Goal: Task Accomplishment & Management: Manage account settings

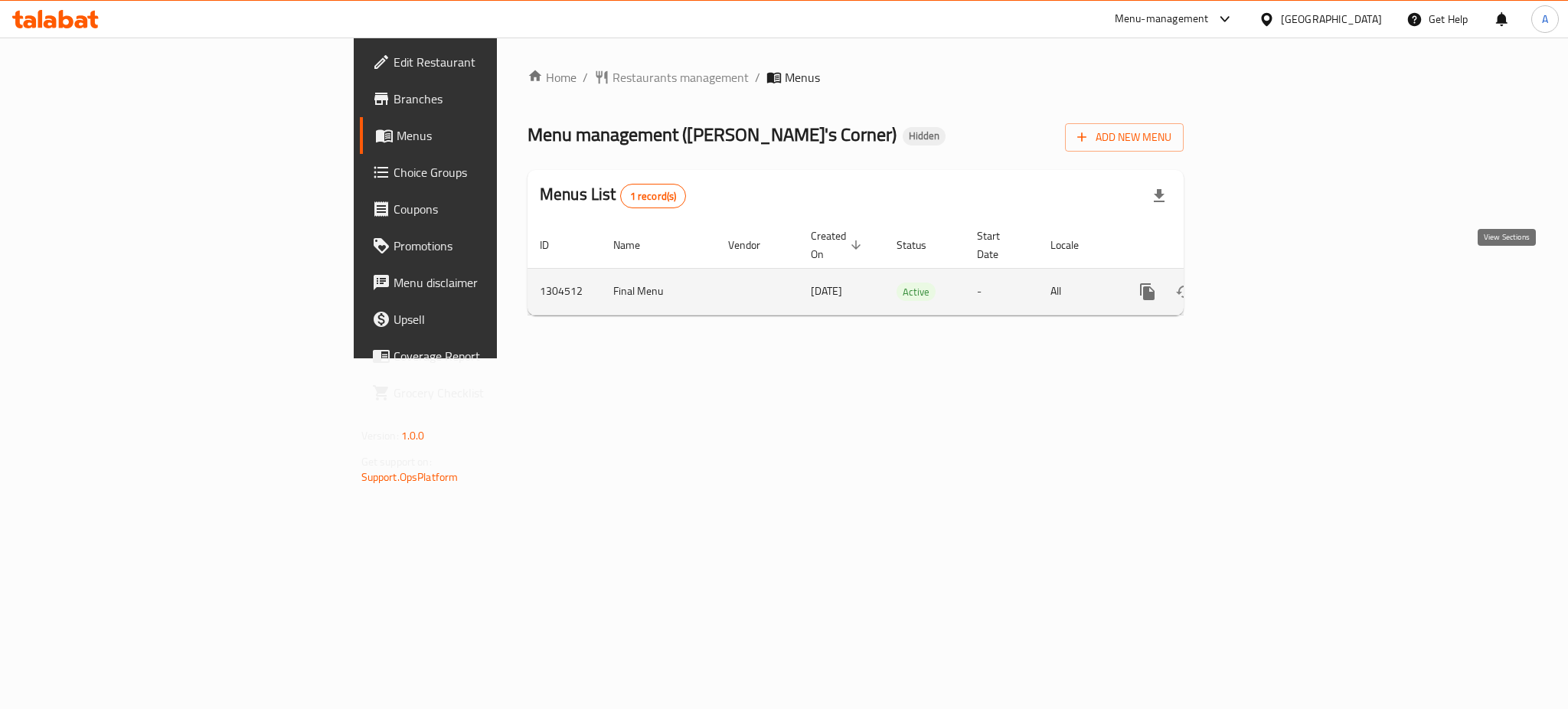
click at [1268, 283] on icon "enhanced table" at bounding box center [1258, 292] width 19 height 19
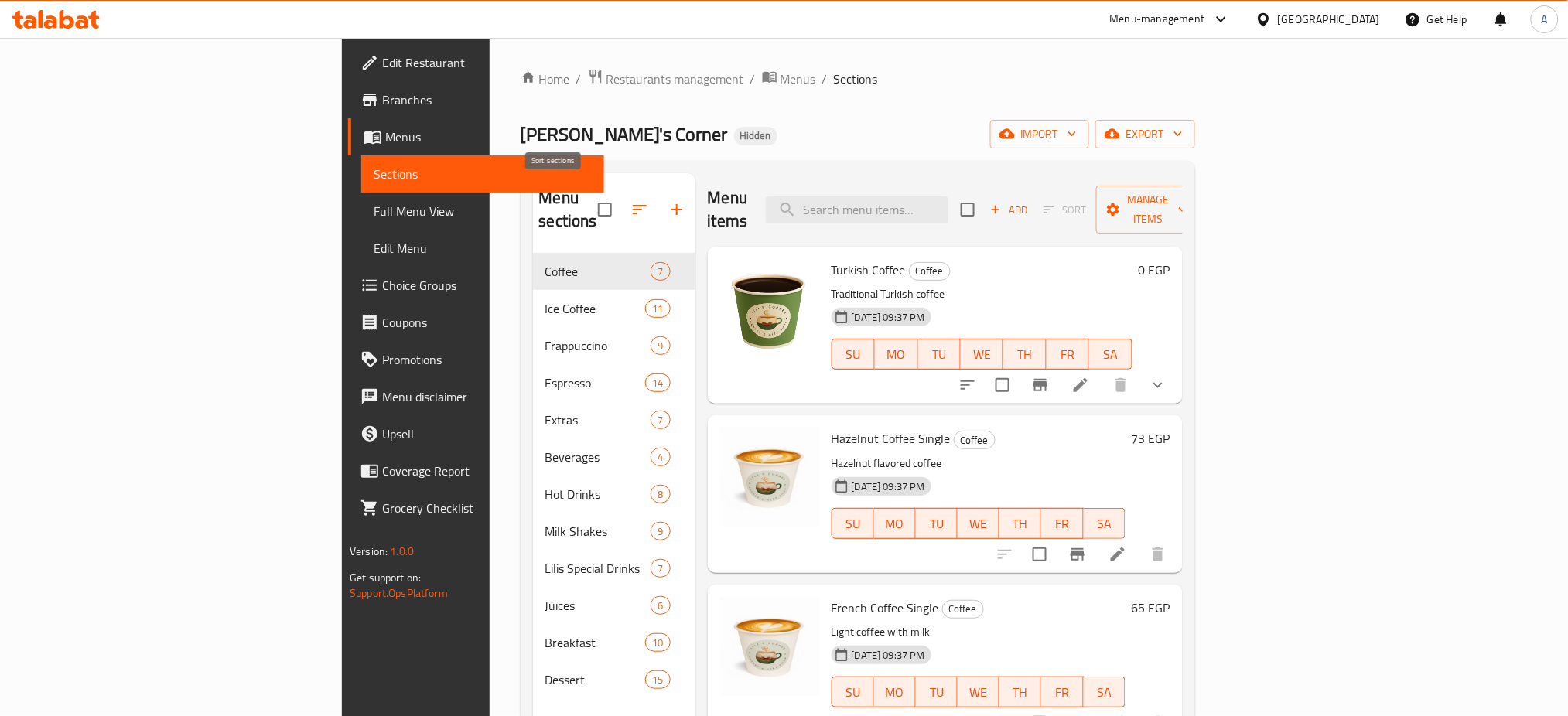
click at [633, 205] on icon "button" at bounding box center [640, 209] width 14 height 9
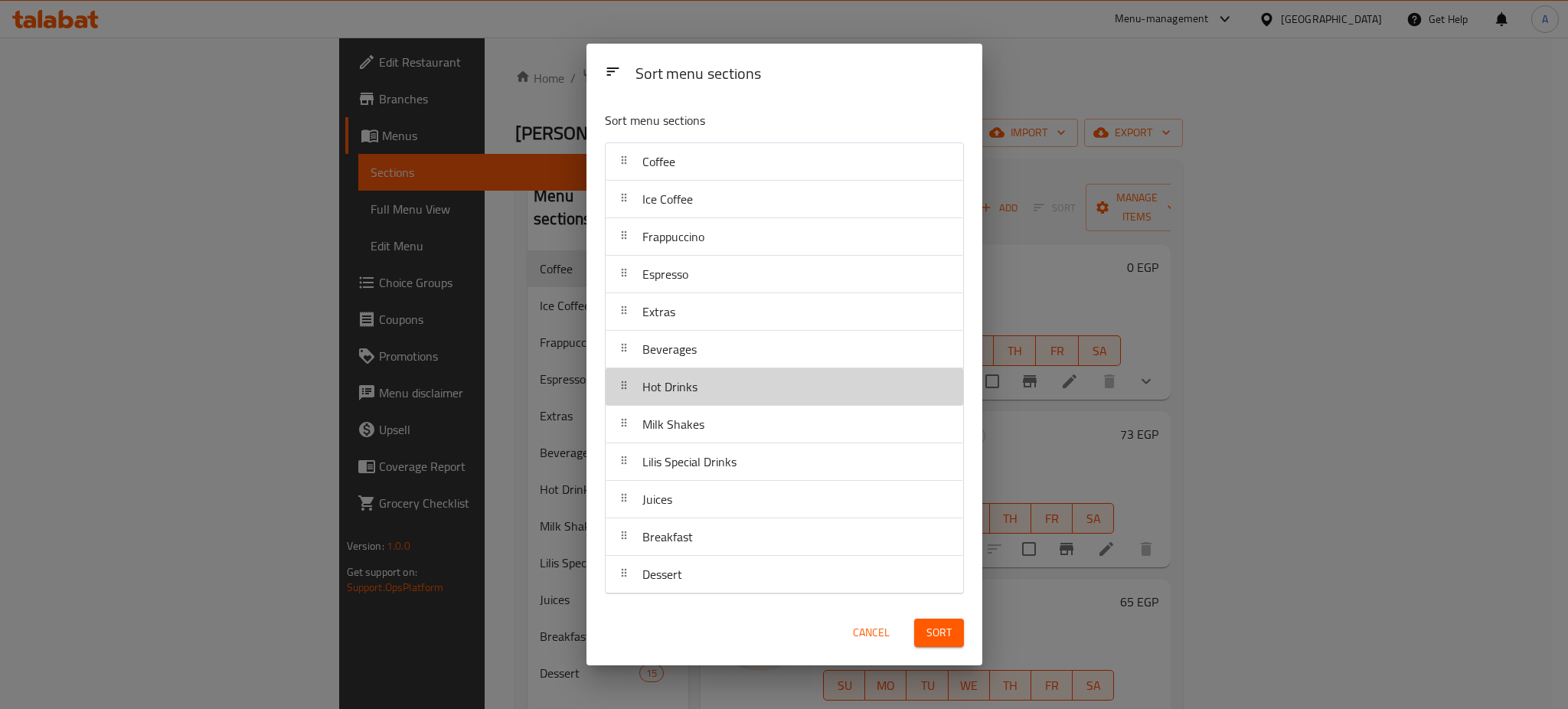
click at [664, 398] on div "Hot Drinks" at bounding box center [670, 386] width 68 height 36
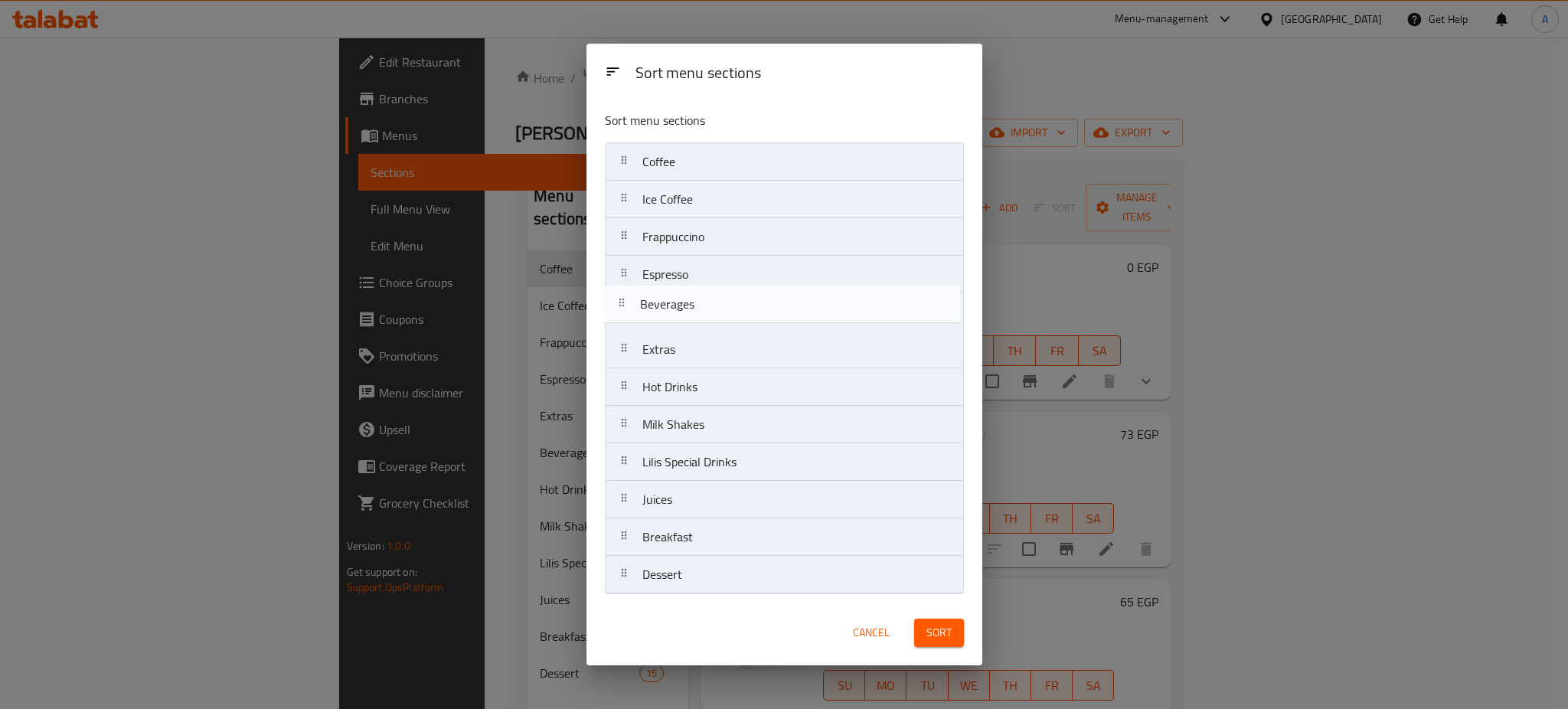
drag, startPoint x: 663, startPoint y: 347, endPoint x: 662, endPoint y: 313, distance: 34.0
click at [662, 313] on nav "Coffee Ice Coffee Frappuccino Espresso Extras Beverages Hot Drinks Milk Shakes …" at bounding box center [784, 368] width 359 height 452
drag, startPoint x: 656, startPoint y: 395, endPoint x: 654, endPoint y: 322, distance: 73.0
click at [654, 322] on nav "Coffee Ice Coffee Frappuccino Espresso Beverages Extras Hot Drinks Milk Shakes …" at bounding box center [784, 368] width 359 height 452
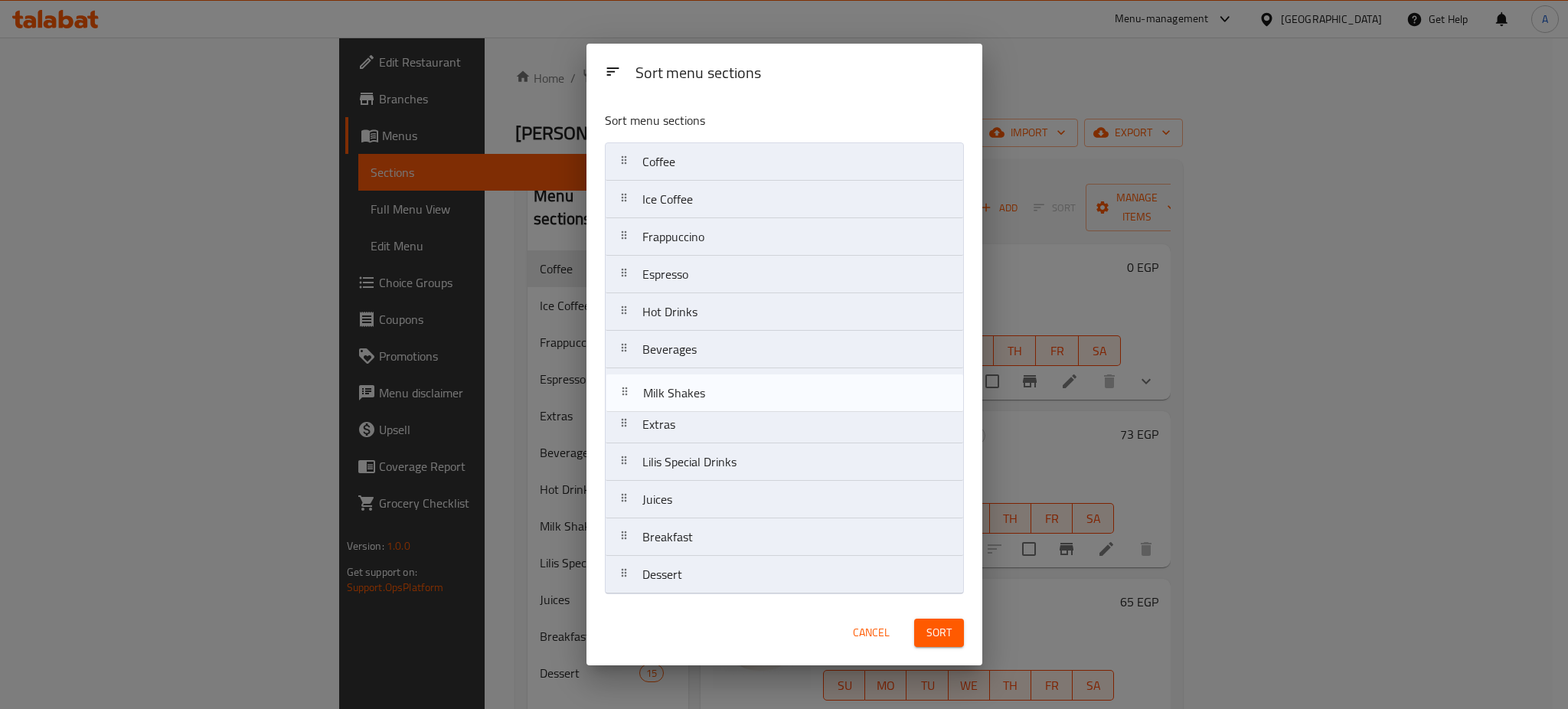
drag, startPoint x: 668, startPoint y: 426, endPoint x: 668, endPoint y: 388, distance: 38.0
click at [668, 388] on nav "Coffee Ice Coffee Frappuccino Espresso Hot Drinks Beverages Extras Milk Shakes …" at bounding box center [784, 368] width 359 height 452
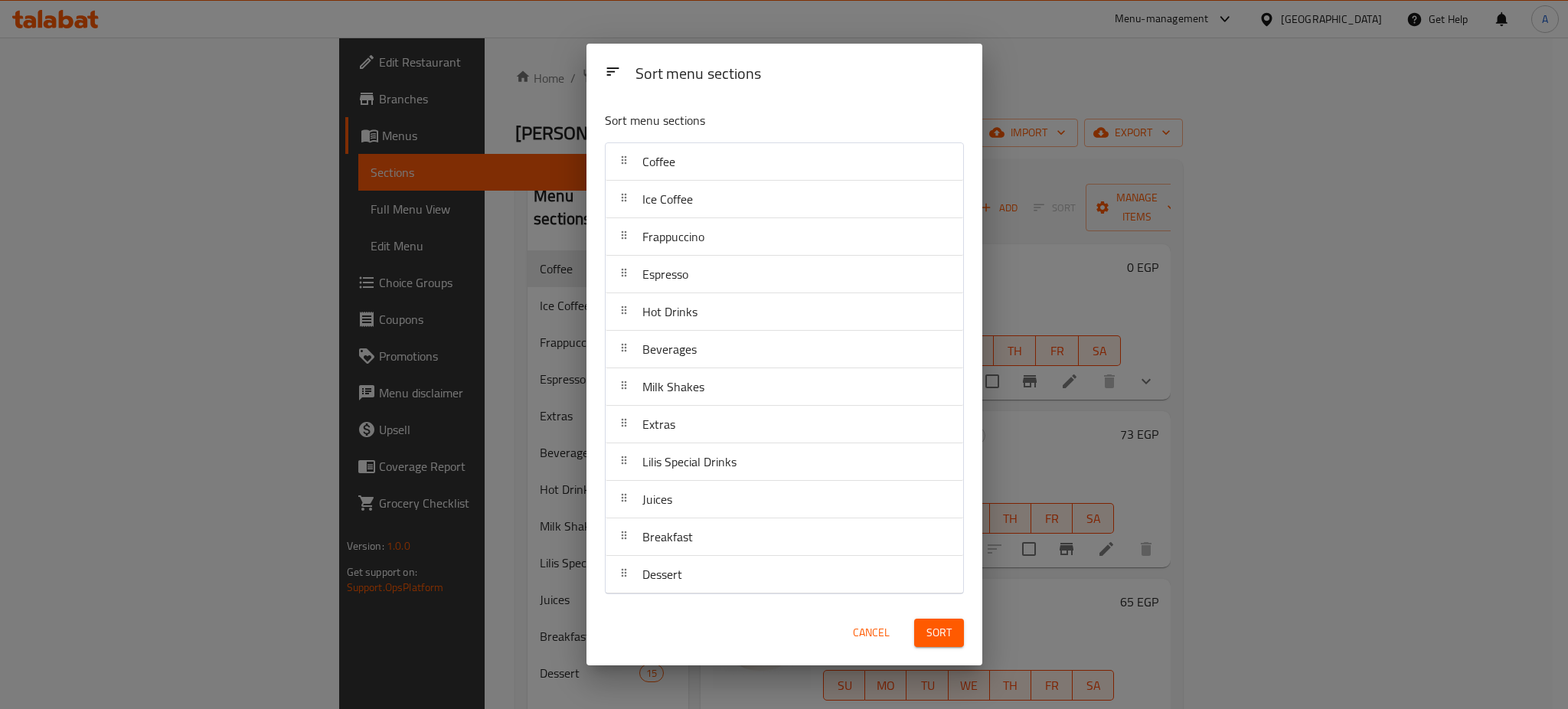
click at [932, 630] on span "Sort" at bounding box center [939, 633] width 25 height 19
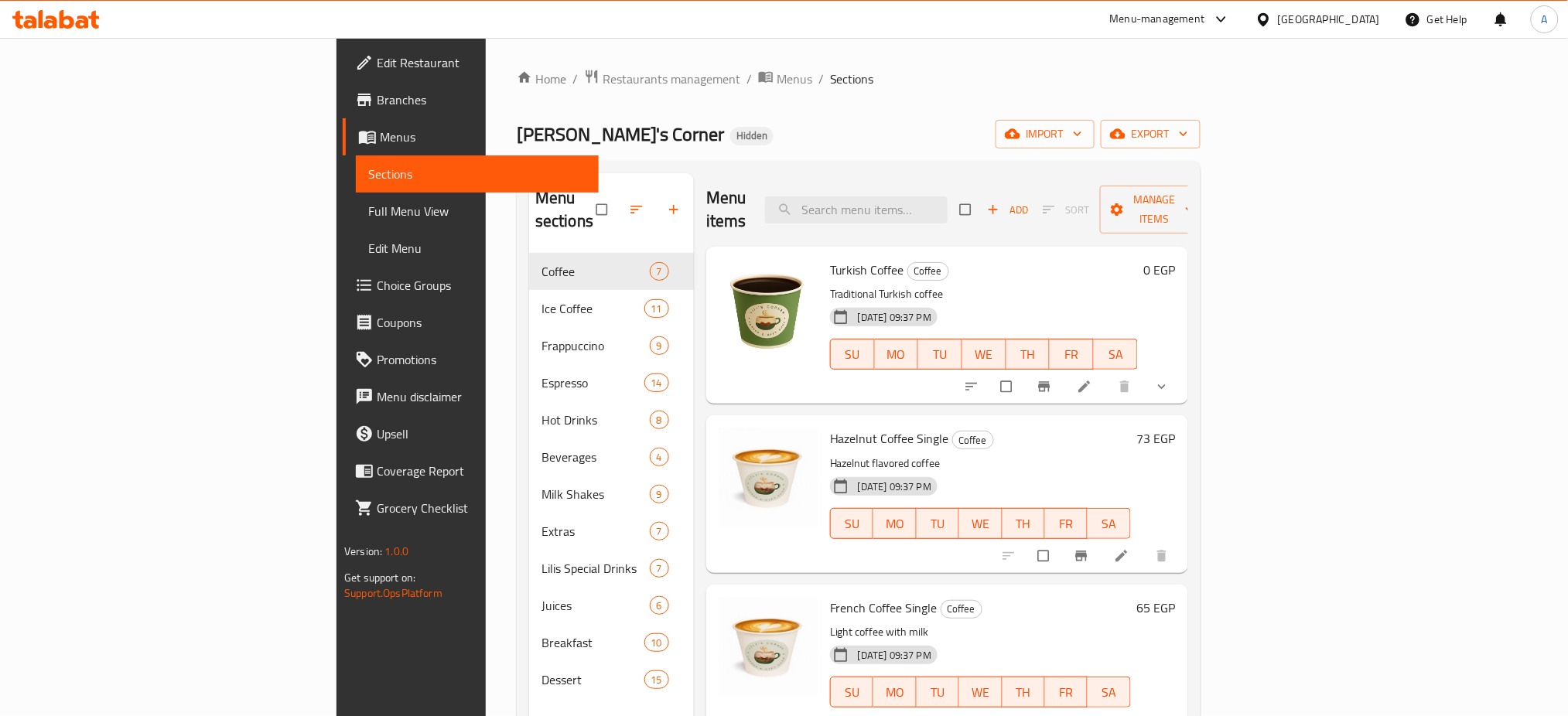
click at [377, 100] on span "Branches" at bounding box center [481, 100] width 209 height 19
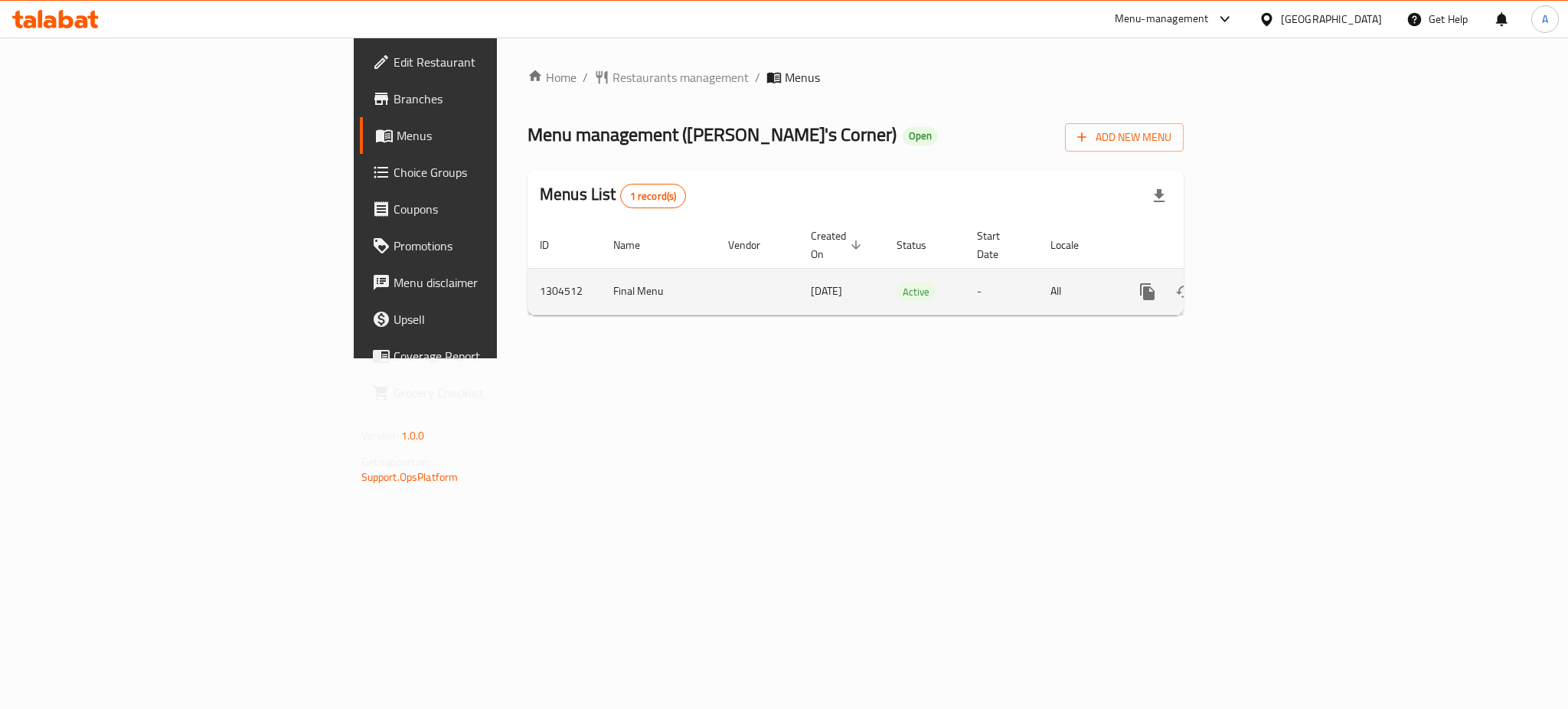
click at [1268, 283] on icon "enhanced table" at bounding box center [1258, 292] width 19 height 19
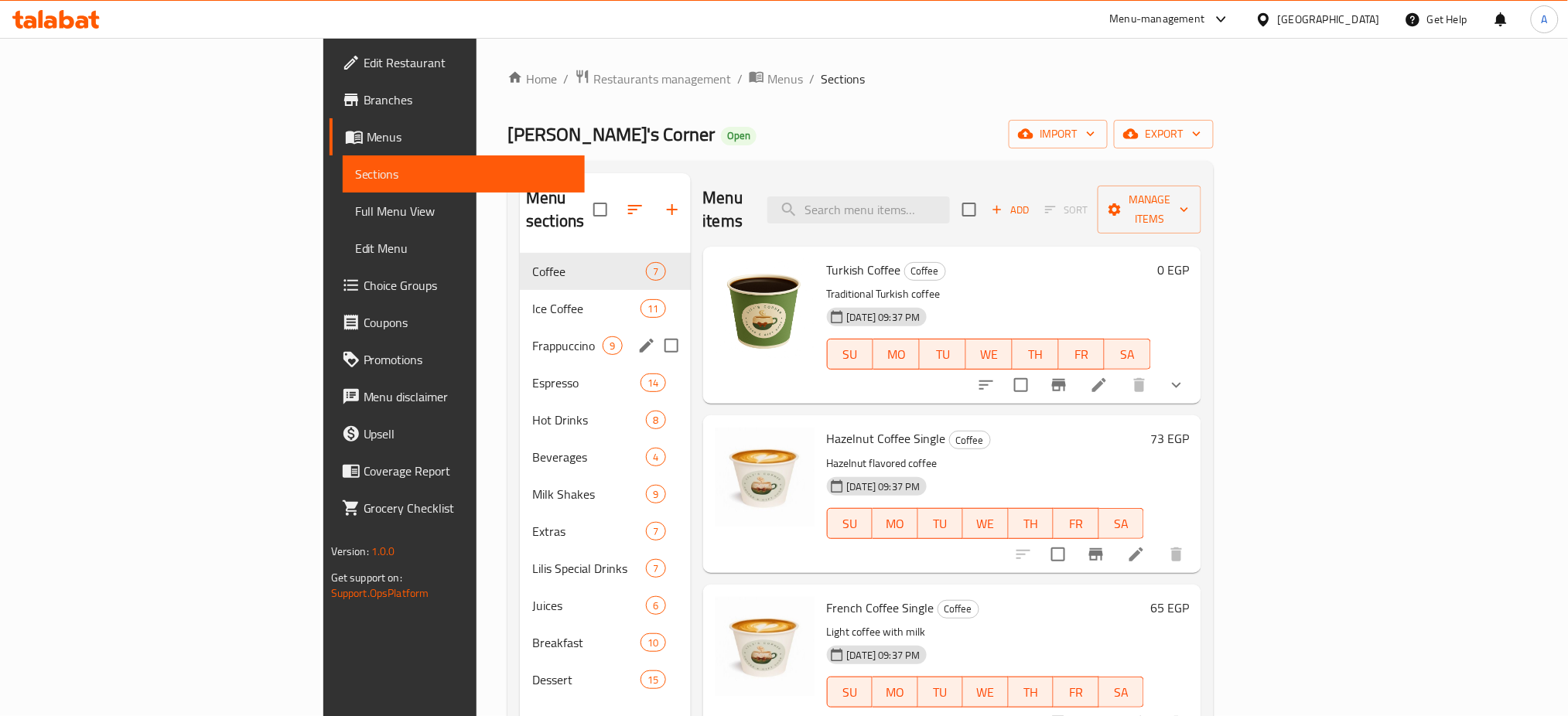
click at [533, 337] on span "Frappuccino" at bounding box center [568, 346] width 70 height 19
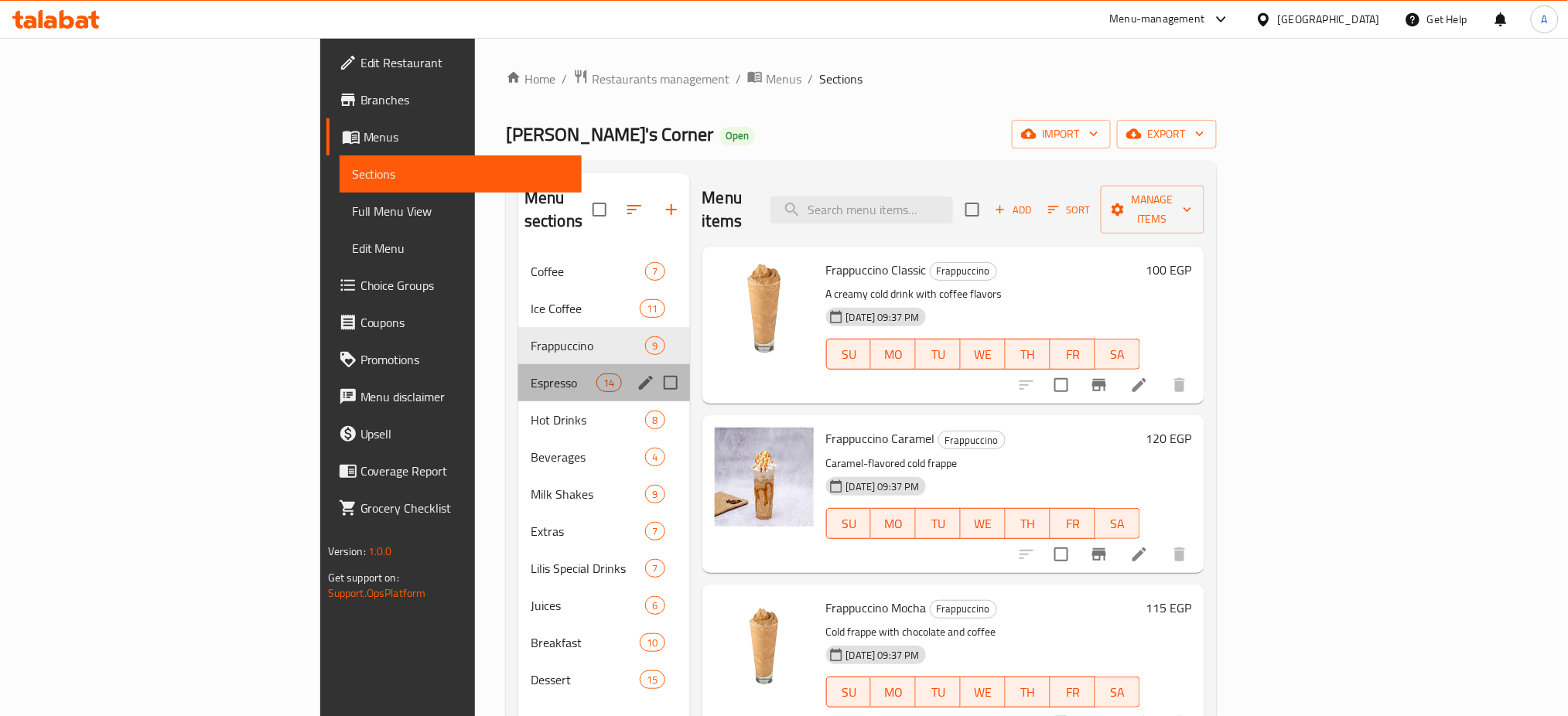
click at [518, 364] on div "Espresso 14" at bounding box center [604, 382] width 172 height 37
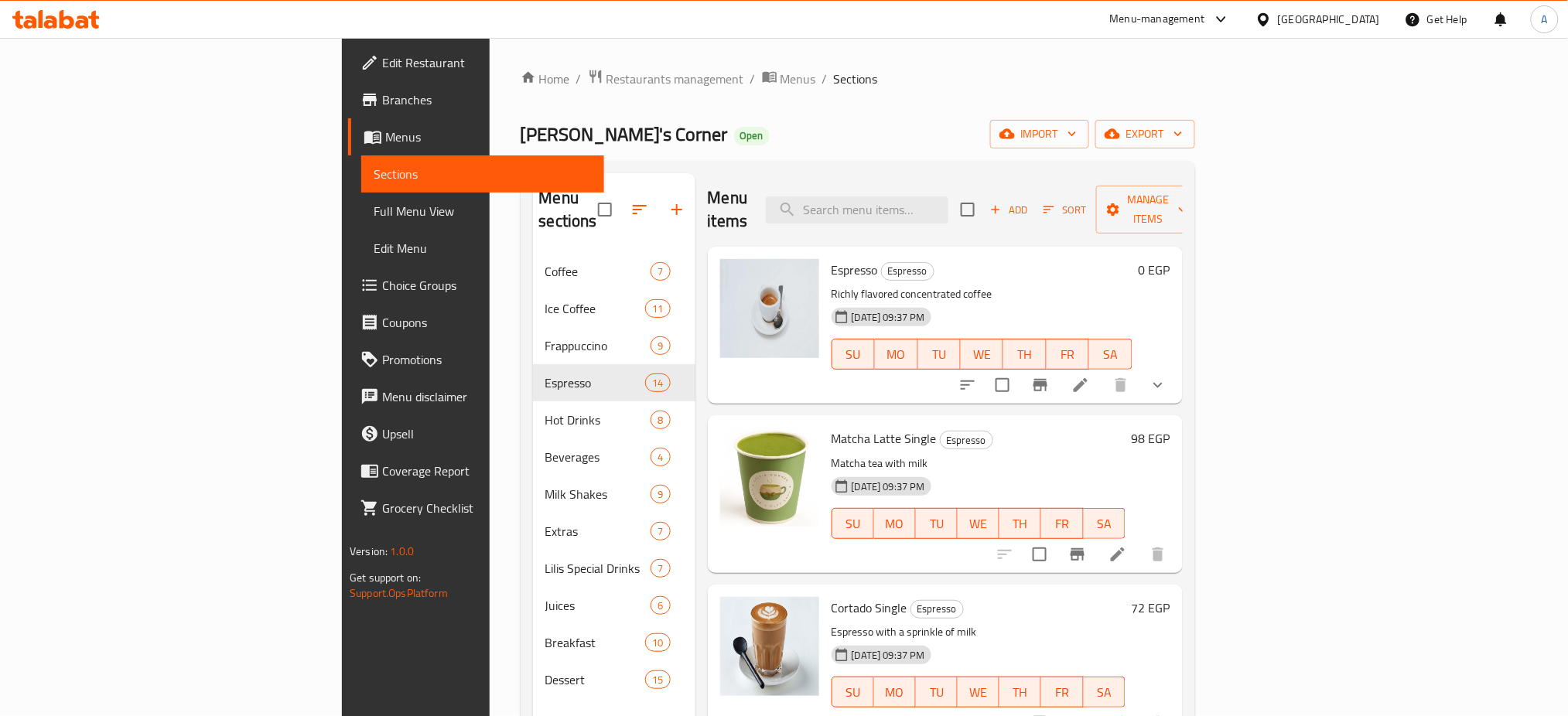
click at [382, 322] on span "Coupons" at bounding box center [486, 322] width 209 height 19
